Goal: Transaction & Acquisition: Purchase product/service

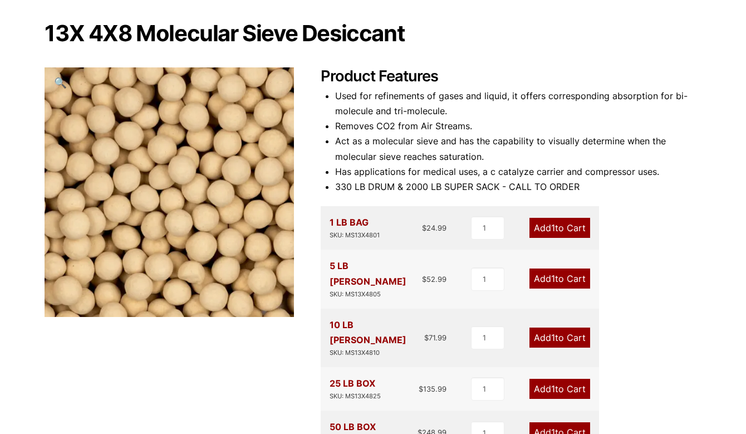
click at [551, 332] on span "1" at bounding box center [553, 337] width 4 height 11
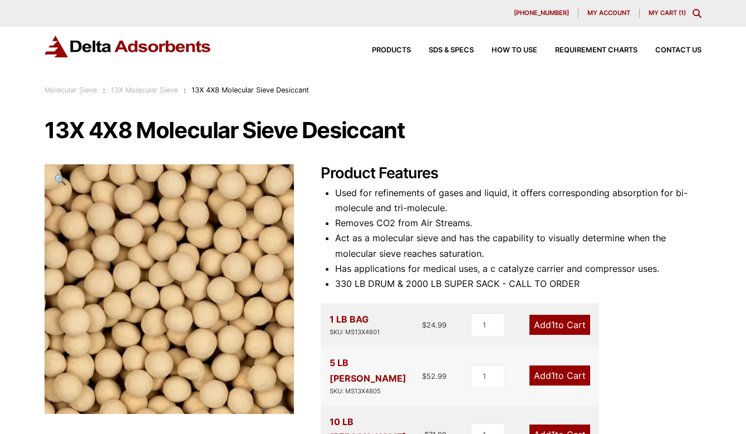
click at [666, 11] on link "My Cart ( 1 )" at bounding box center [667, 13] width 37 height 8
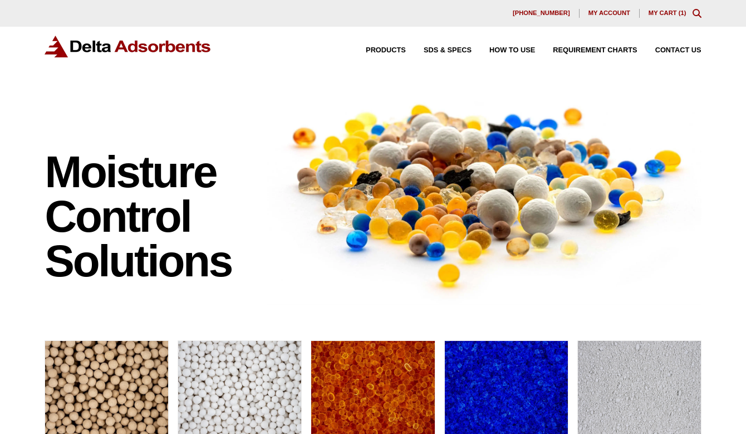
click at [664, 16] on link "My Cart ( 1 )" at bounding box center [668, 12] width 38 height 7
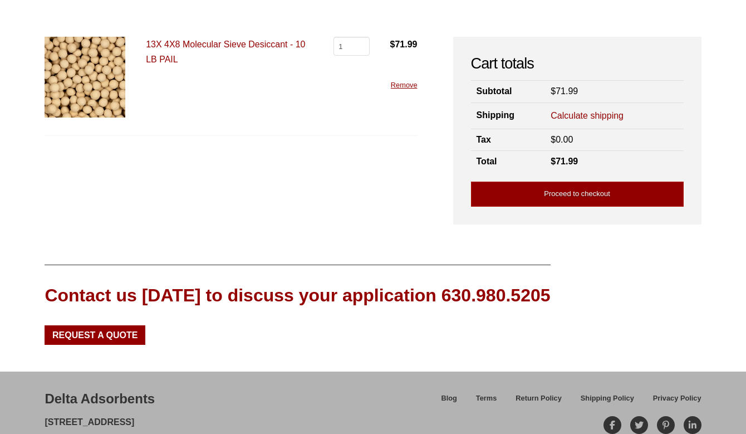
scroll to position [17, 0]
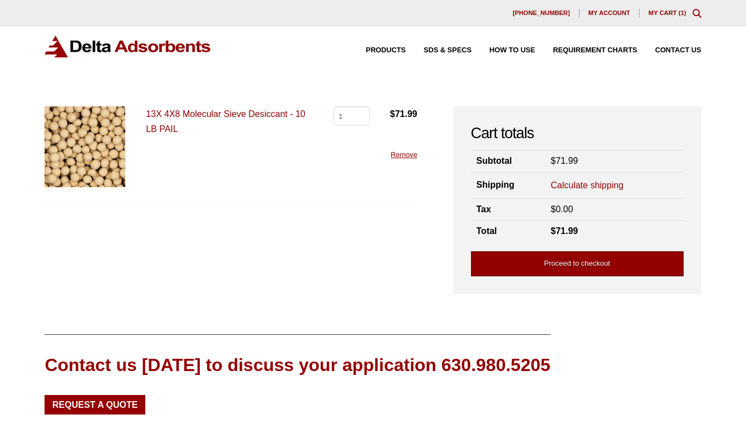
click at [527, 261] on link "Proceed to checkout" at bounding box center [577, 263] width 213 height 25
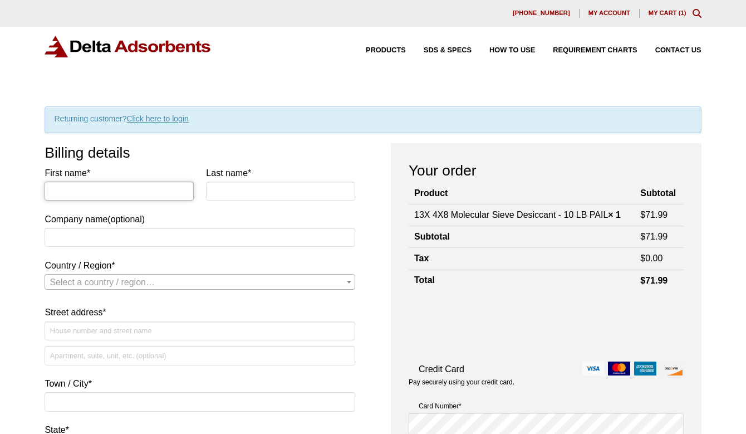
click at [69, 193] on input "First name *" at bounding box center [119, 191] width 149 height 19
type input "chad"
type input "leonard"
type input "SOUTHCENTRALGROWERS"
select select "US"
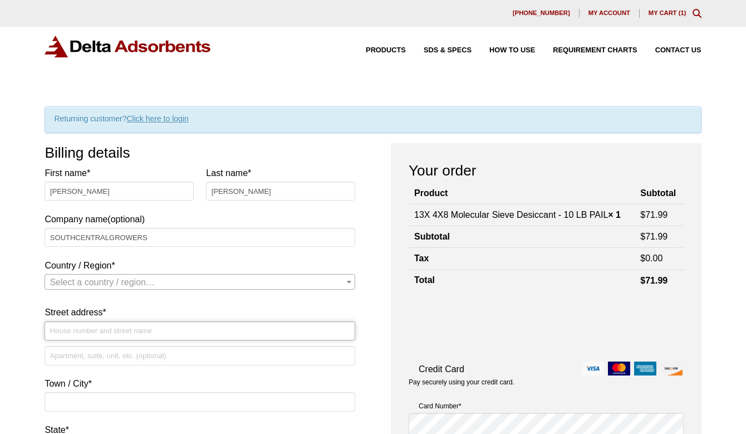
type input "[STREET_ADDRESS]"
type input "Springfield"
type input "37172-6743"
type input "6158385687"
type input "[PERSON_NAME][EMAIL_ADDRESS][DOMAIN_NAME]"
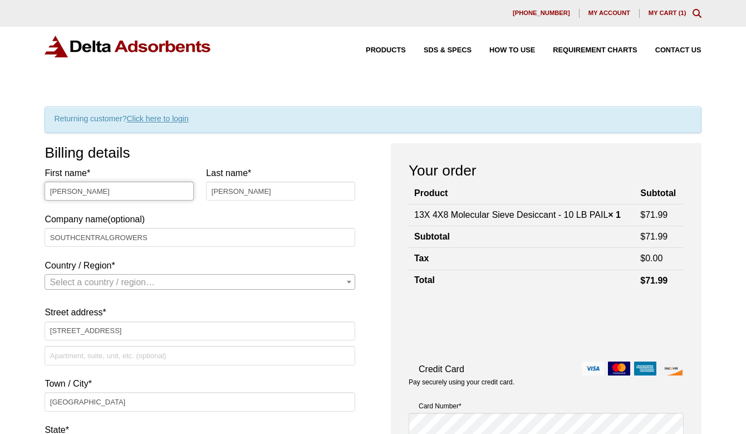
scroll to position [229, 0]
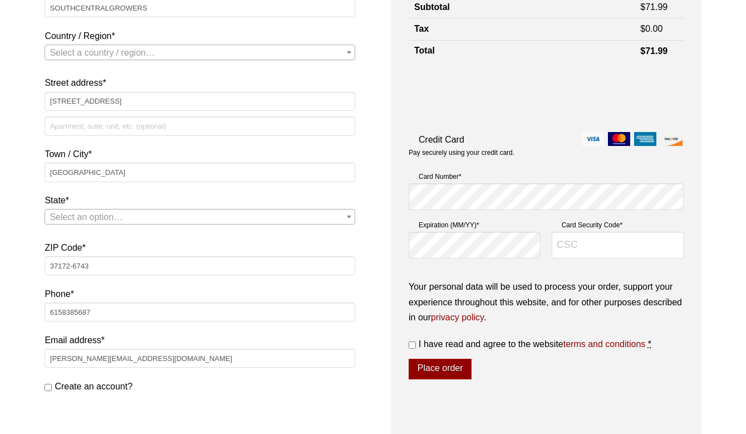
select select "US"
select select "TN"
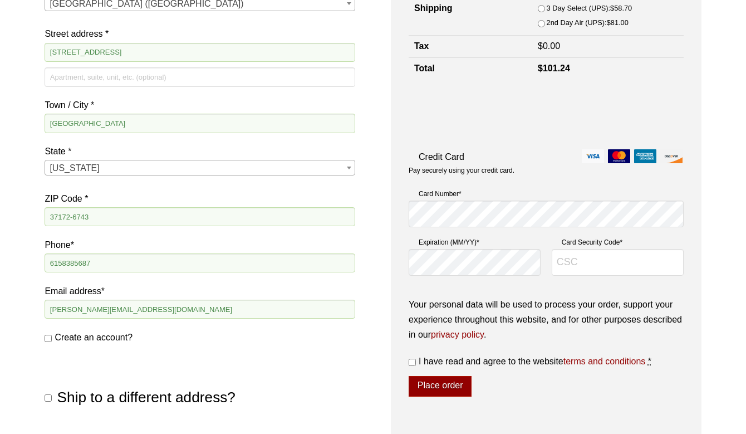
scroll to position [271, 0]
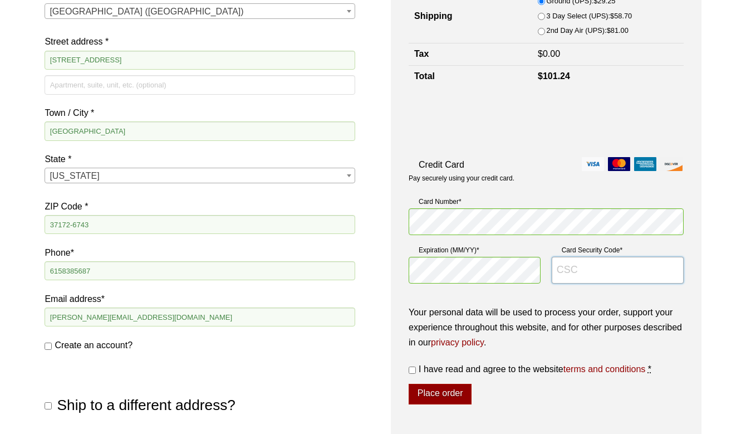
click at [576, 272] on input "Card Security Code *" at bounding box center [618, 270] width 132 height 27
type input "1574"
click at [413, 368] on input "I have read and agree to the website terms and conditions *" at bounding box center [412, 369] width 7 height 7
checkbox input "true"
click at [465, 394] on button "Place order" at bounding box center [440, 394] width 63 height 21
